Goal: Task Accomplishment & Management: Manage account settings

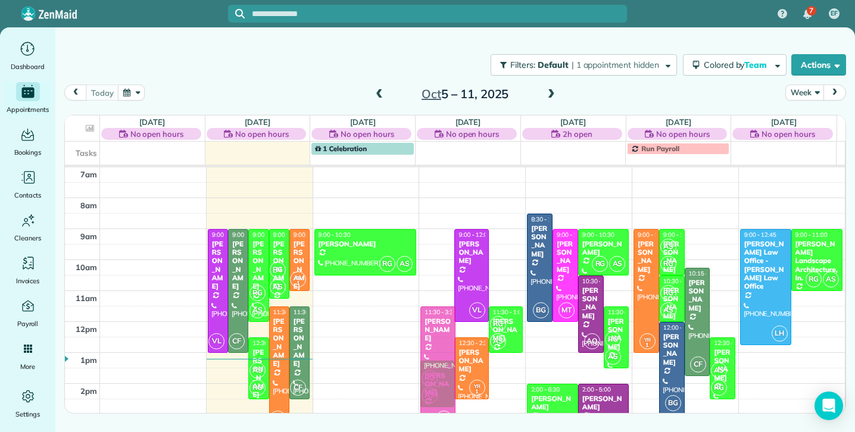
drag, startPoint x: 428, startPoint y: 242, endPoint x: 435, endPoint y: 318, distance: 76.5
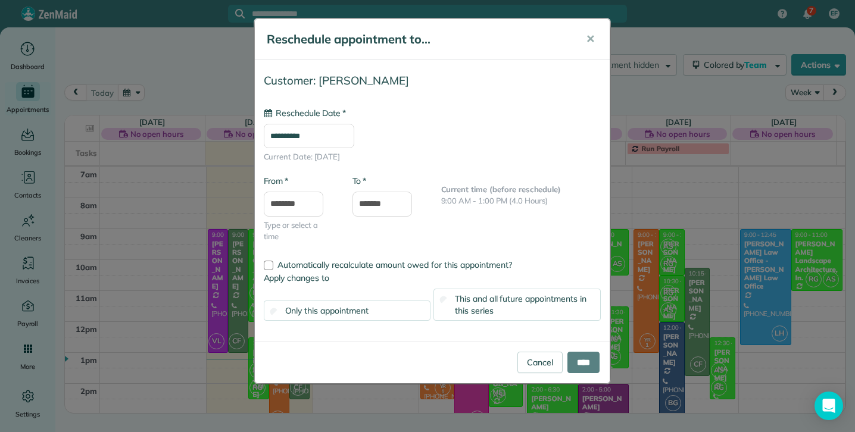
type input "**********"
click at [447, 303] on label "This and all future appointments in this series" at bounding box center [517, 305] width 167 height 32
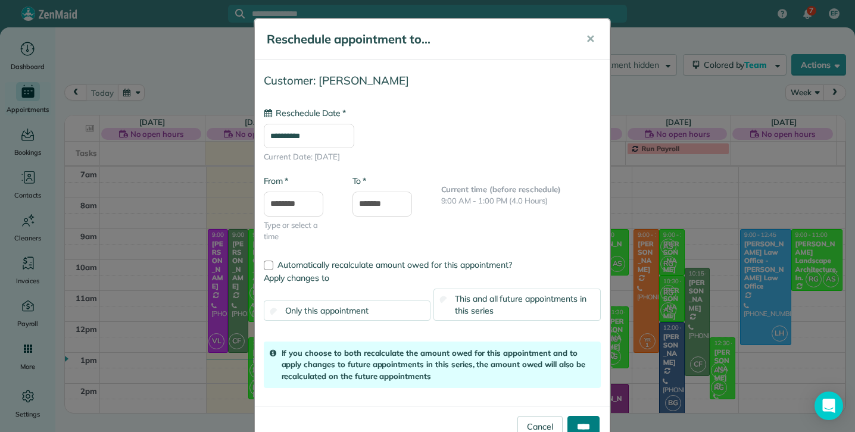
click at [580, 423] on input "****" at bounding box center [584, 426] width 32 height 21
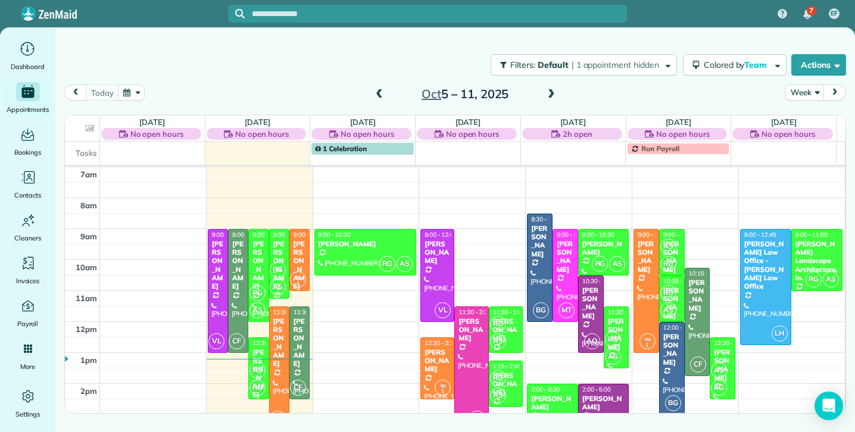
click at [474, 329] on div "[PERSON_NAME]" at bounding box center [471, 330] width 27 height 26
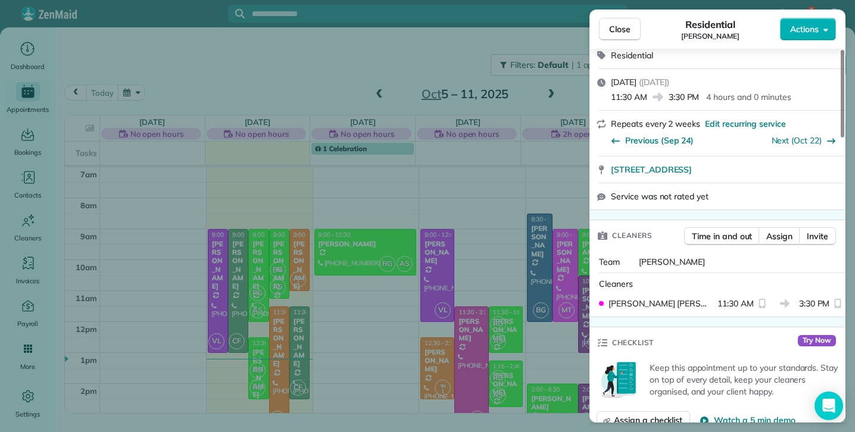
scroll to position [194, 0]
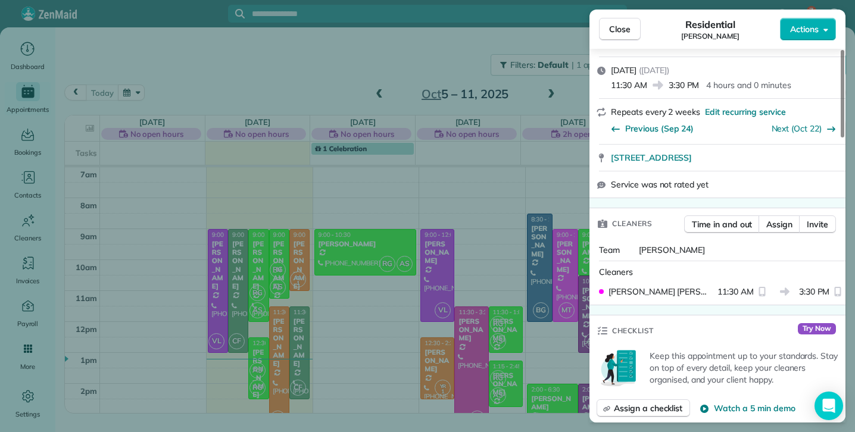
click at [555, 285] on div "Close Residential [PERSON_NAME] Actions Status Active [PERSON_NAME] · Open prof…" at bounding box center [427, 216] width 855 height 432
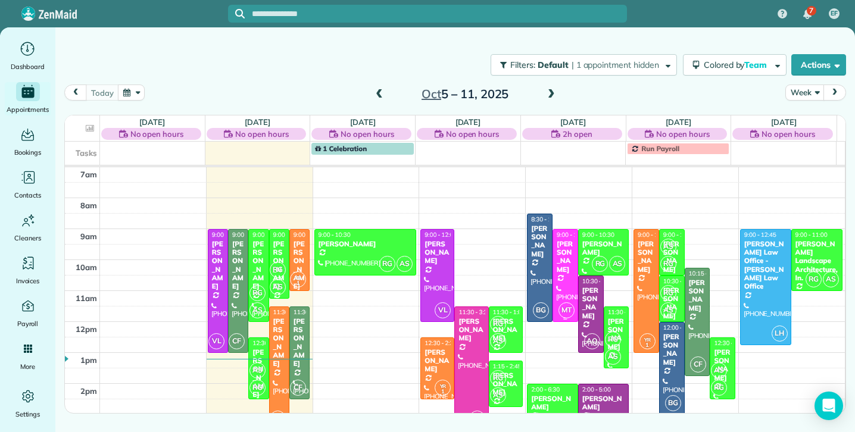
click at [555, 285] on div at bounding box center [565, 276] width 24 height 92
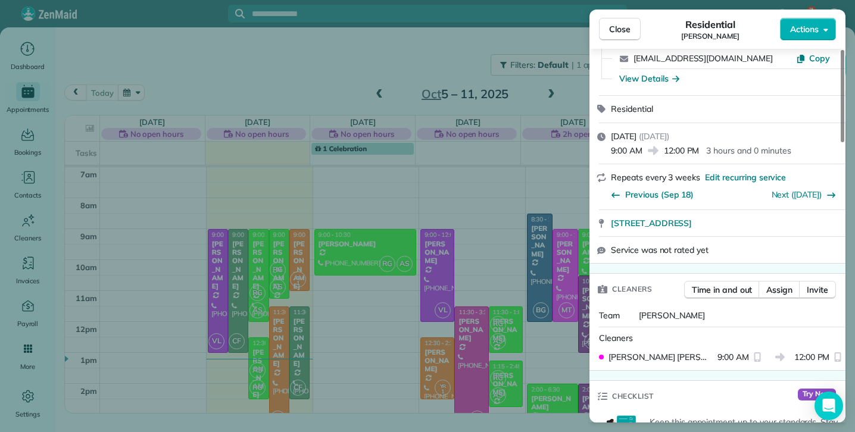
scroll to position [92, 0]
click at [473, 347] on div "Close Residential [PERSON_NAME] Actions Status Active [PERSON_NAME] · Open prof…" at bounding box center [427, 216] width 855 height 432
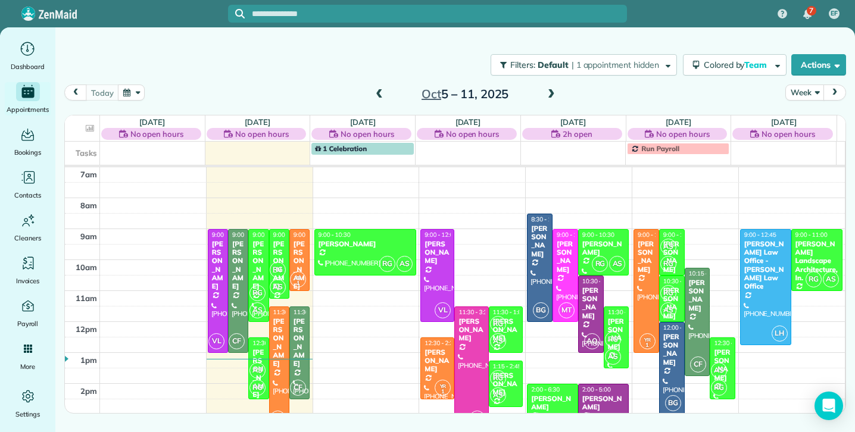
click at [473, 347] on div at bounding box center [471, 368] width 33 height 123
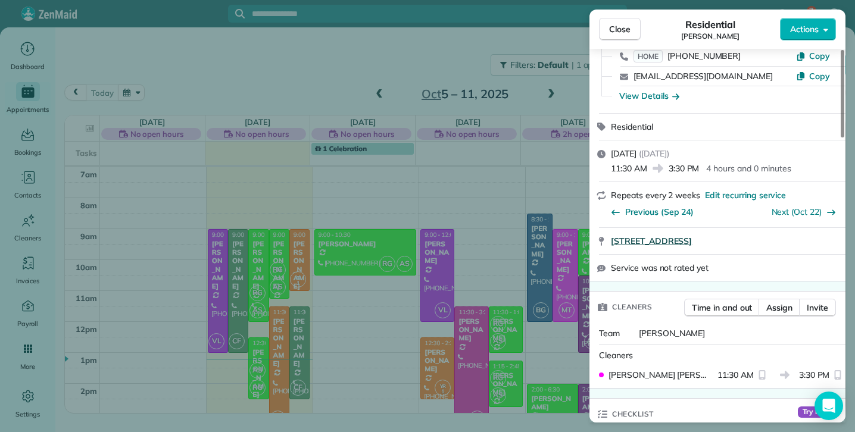
scroll to position [136, 0]
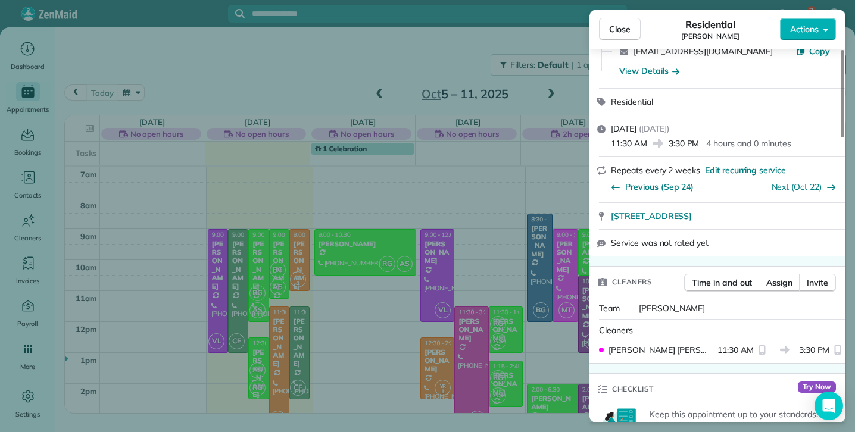
click at [634, 33] on button "Close" at bounding box center [620, 29] width 42 height 23
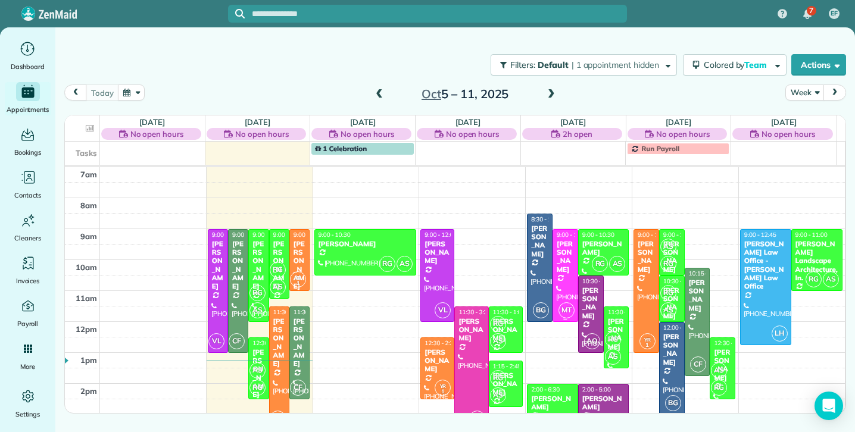
click at [559, 238] on span "9:00 - 12:00" at bounding box center [573, 235] width 32 height 8
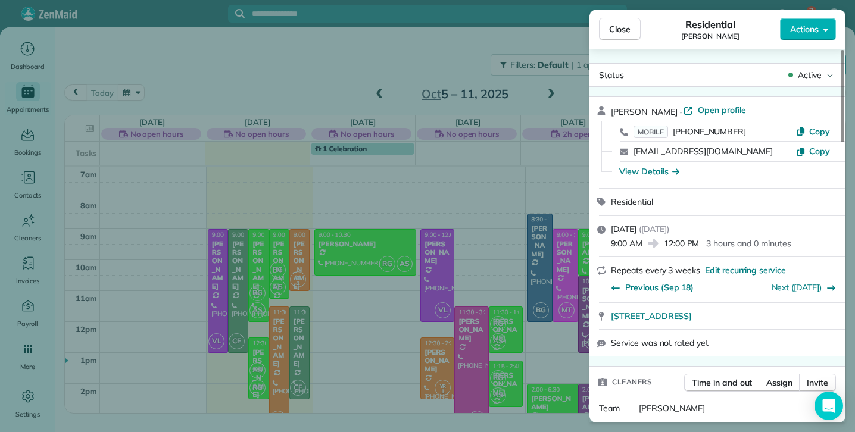
drag, startPoint x: 585, startPoint y: 158, endPoint x: 597, endPoint y: 118, distance: 42.2
click at [601, 116] on div "[PERSON_NAME] · Open profile MOBILE [PHONE_NUMBER] Copy [EMAIL_ADDRESS][DOMAIN_…" at bounding box center [718, 142] width 256 height 91
click at [618, 31] on span "Close" at bounding box center [619, 29] width 21 height 12
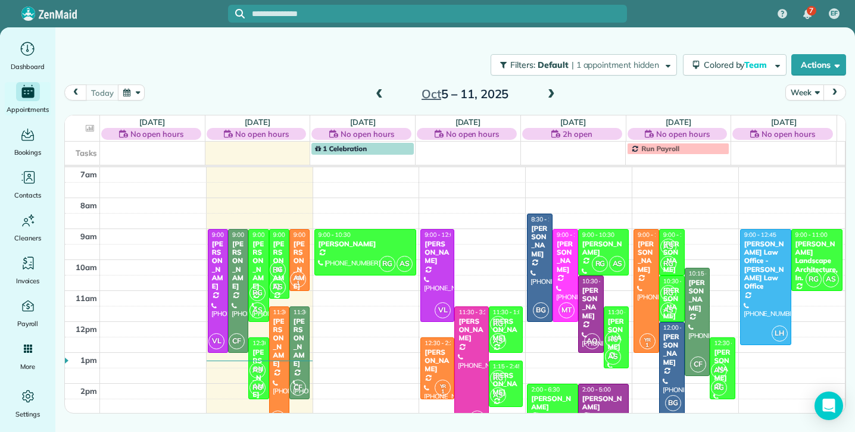
click at [549, 92] on span at bounding box center [551, 94] width 13 height 11
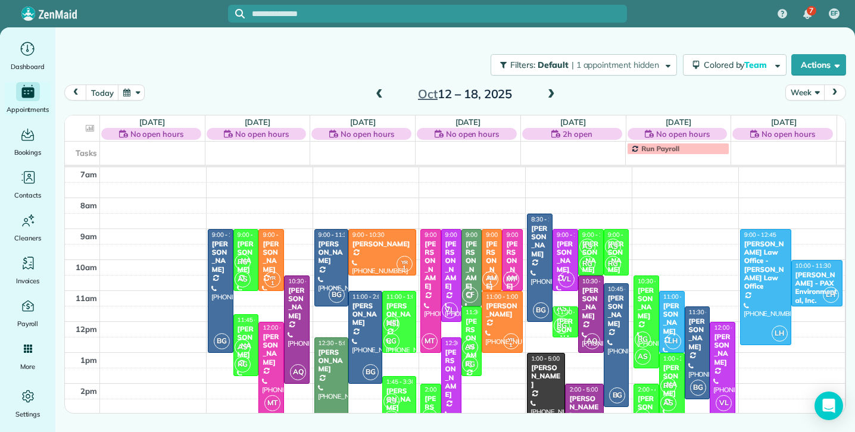
click at [801, 95] on button "Week" at bounding box center [805, 93] width 39 height 16
click at [805, 169] on link "Month" at bounding box center [833, 168] width 94 height 24
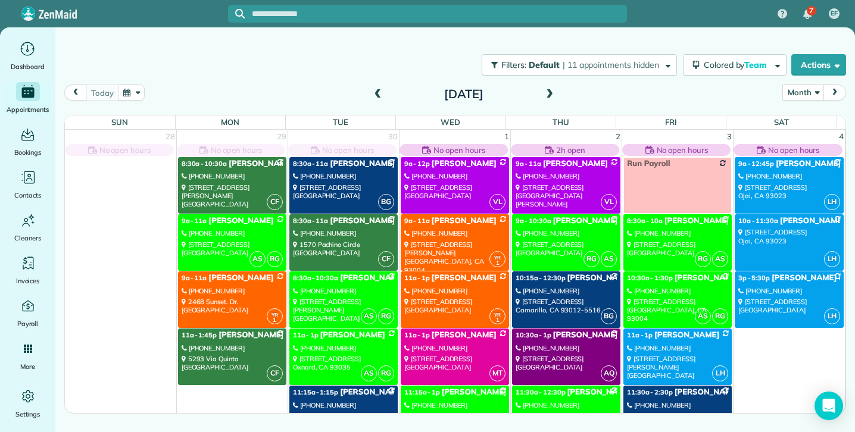
click at [552, 93] on span at bounding box center [549, 94] width 13 height 11
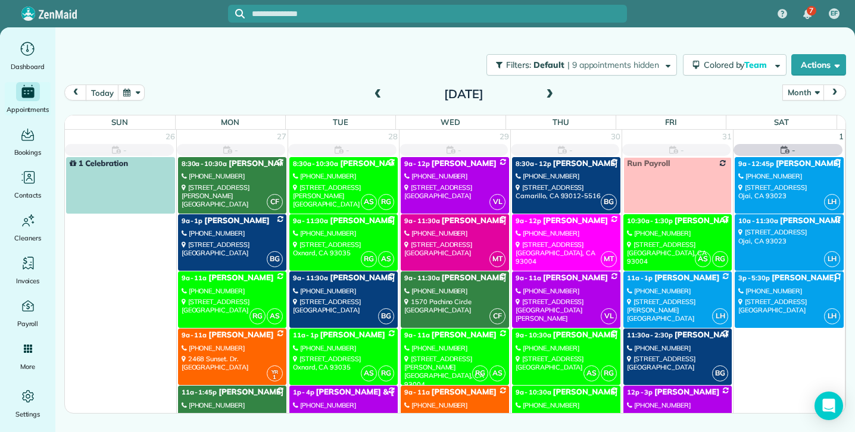
click at [552, 93] on span at bounding box center [549, 94] width 13 height 11
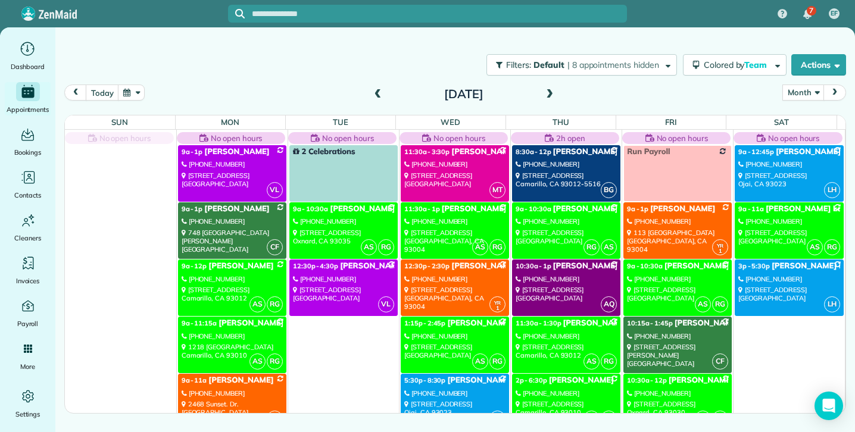
scroll to position [10, 0]
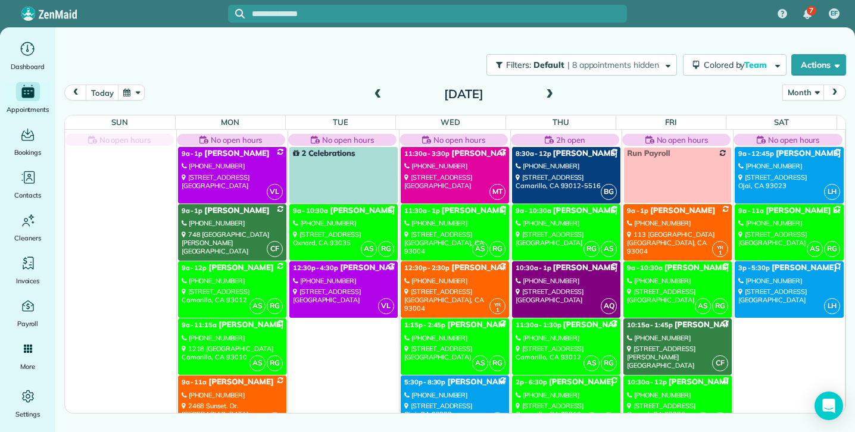
click at [675, 277] on div "[PHONE_NUMBER]" at bounding box center [677, 281] width 101 height 8
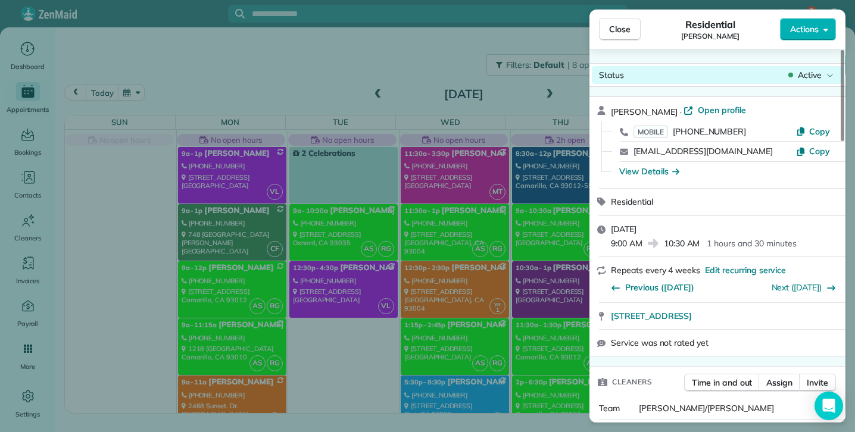
click at [823, 74] on div "Active" at bounding box center [811, 75] width 50 height 12
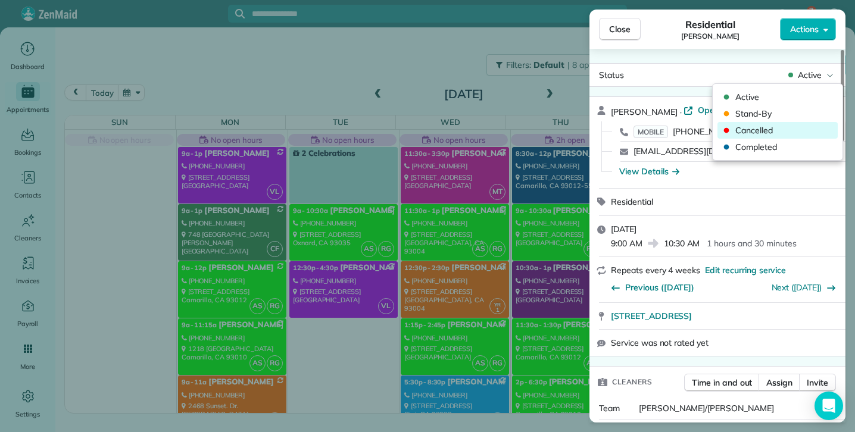
click at [770, 129] on span "Cancelled" at bounding box center [786, 130] width 100 height 12
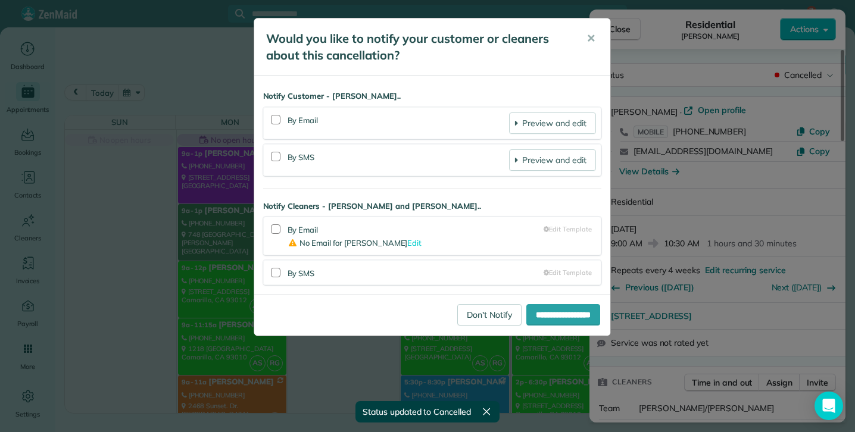
scroll to position [10, 0]
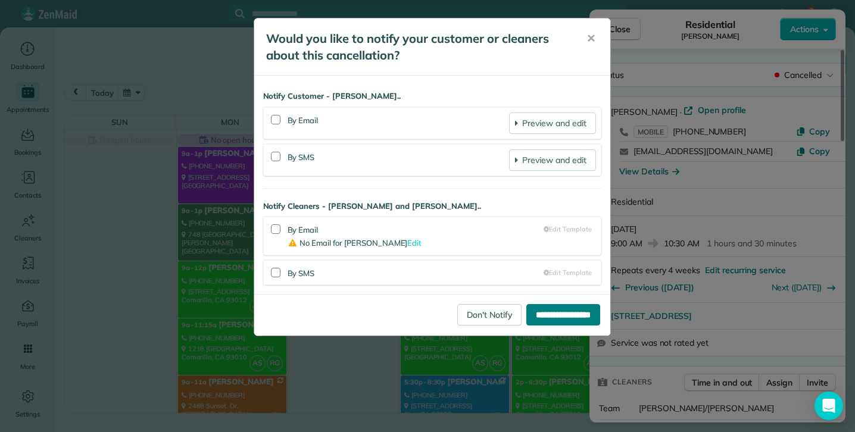
click at [528, 312] on input "**********" at bounding box center [564, 314] width 74 height 21
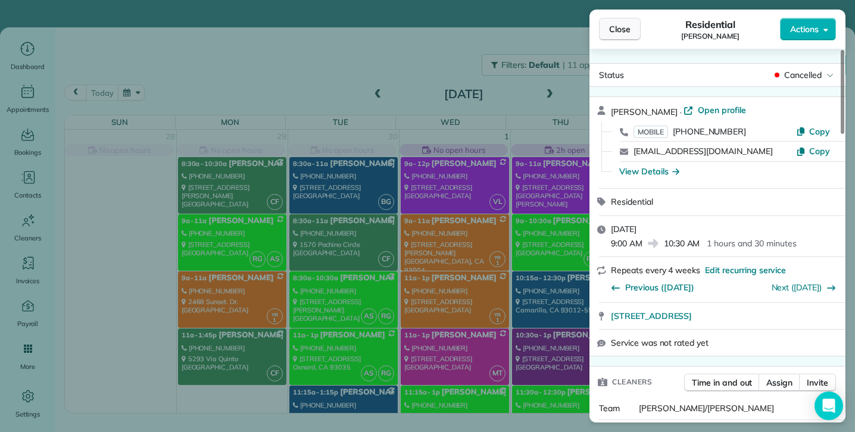
click at [624, 28] on span "Close" at bounding box center [619, 29] width 21 height 12
